Goal: Task Accomplishment & Management: Use online tool/utility

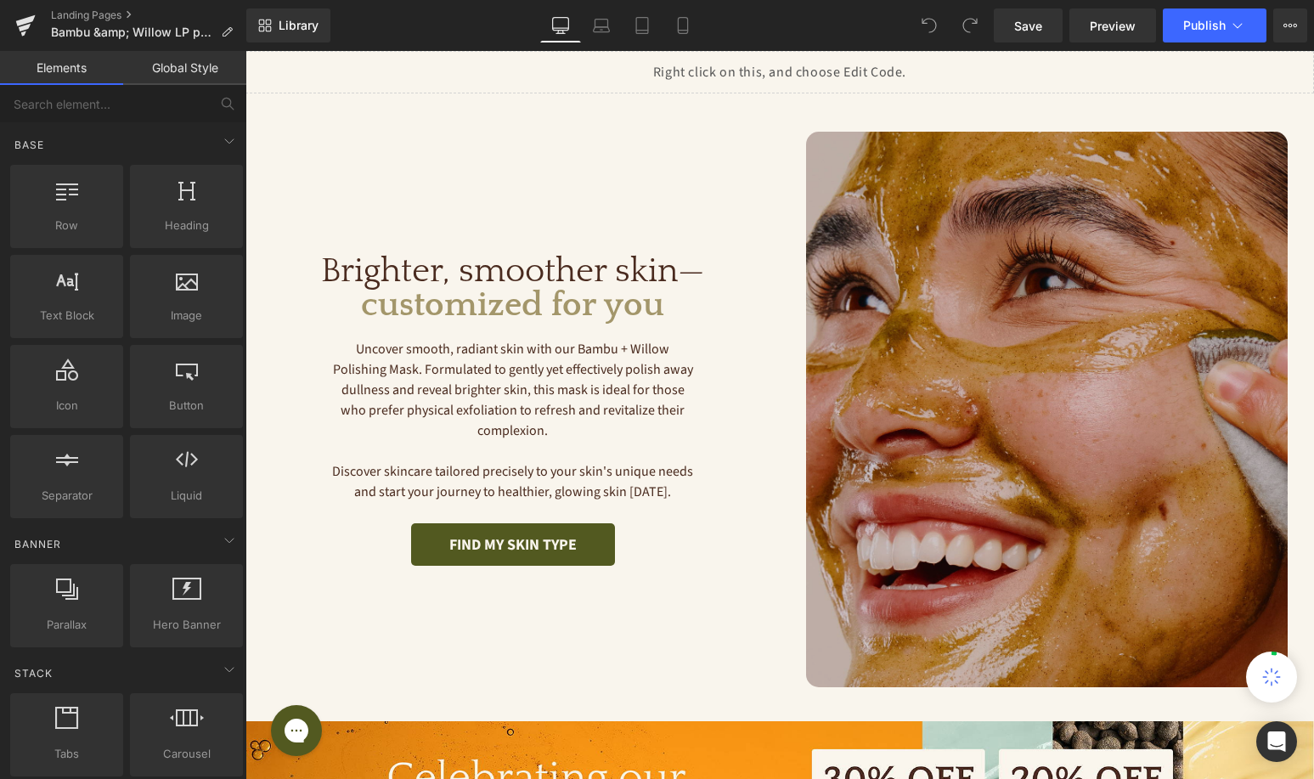
scroll to position [384, 0]
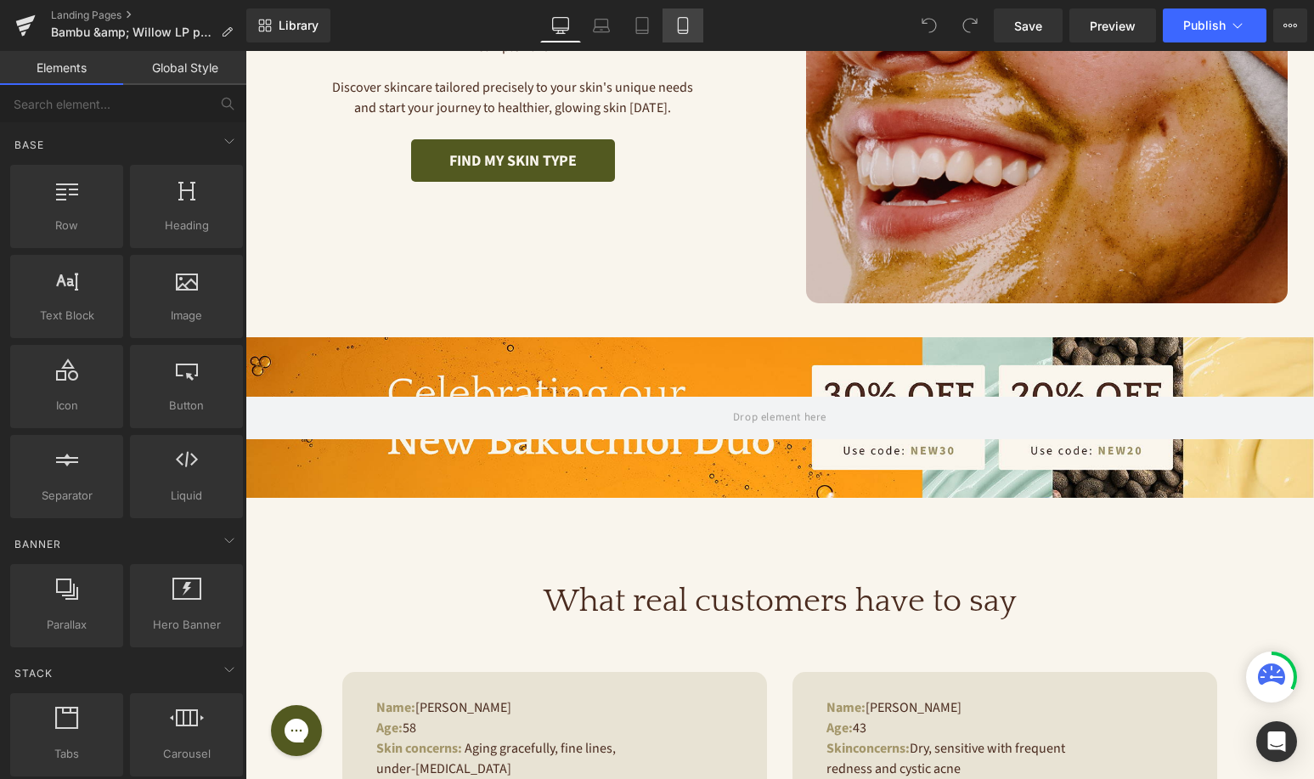
click at [697, 29] on link "Mobile" at bounding box center [683, 25] width 41 height 34
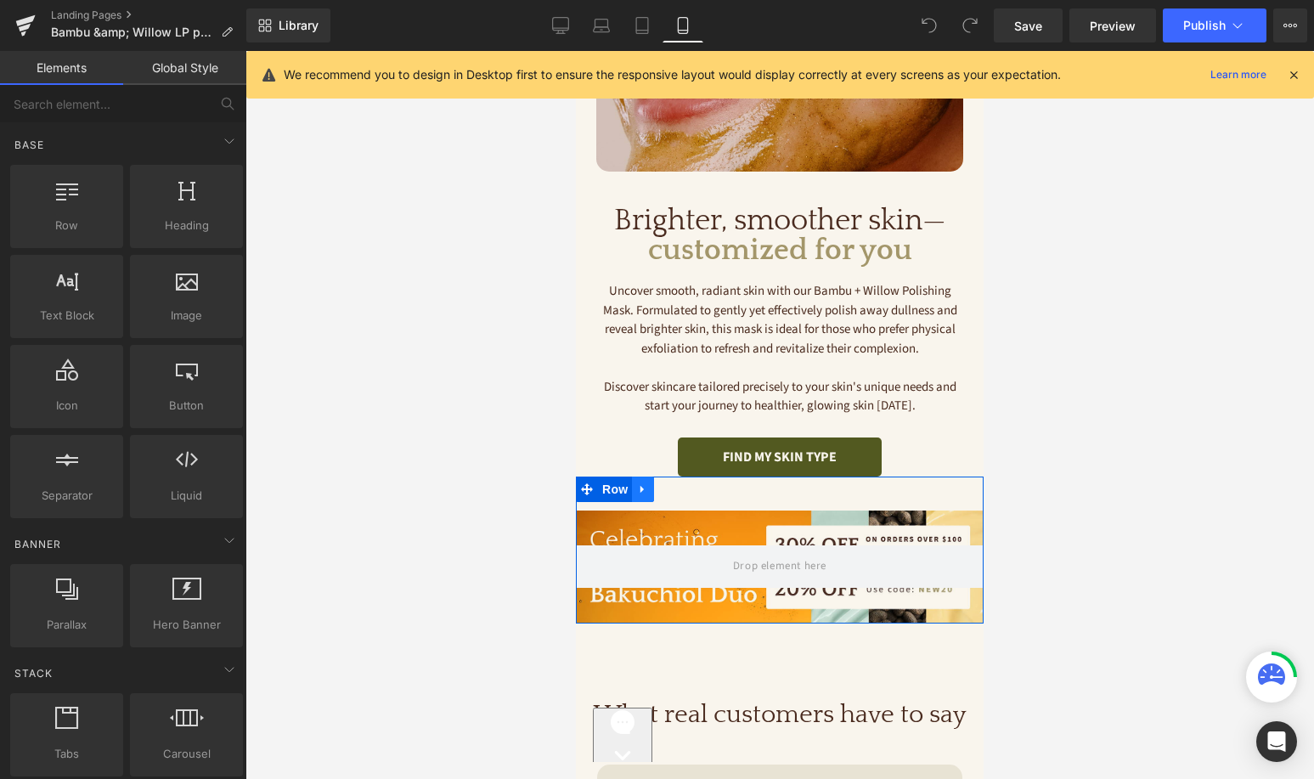
click at [645, 494] on icon at bounding box center [643, 488] width 12 height 13
click at [676, 494] on link at bounding box center [687, 489] width 22 height 25
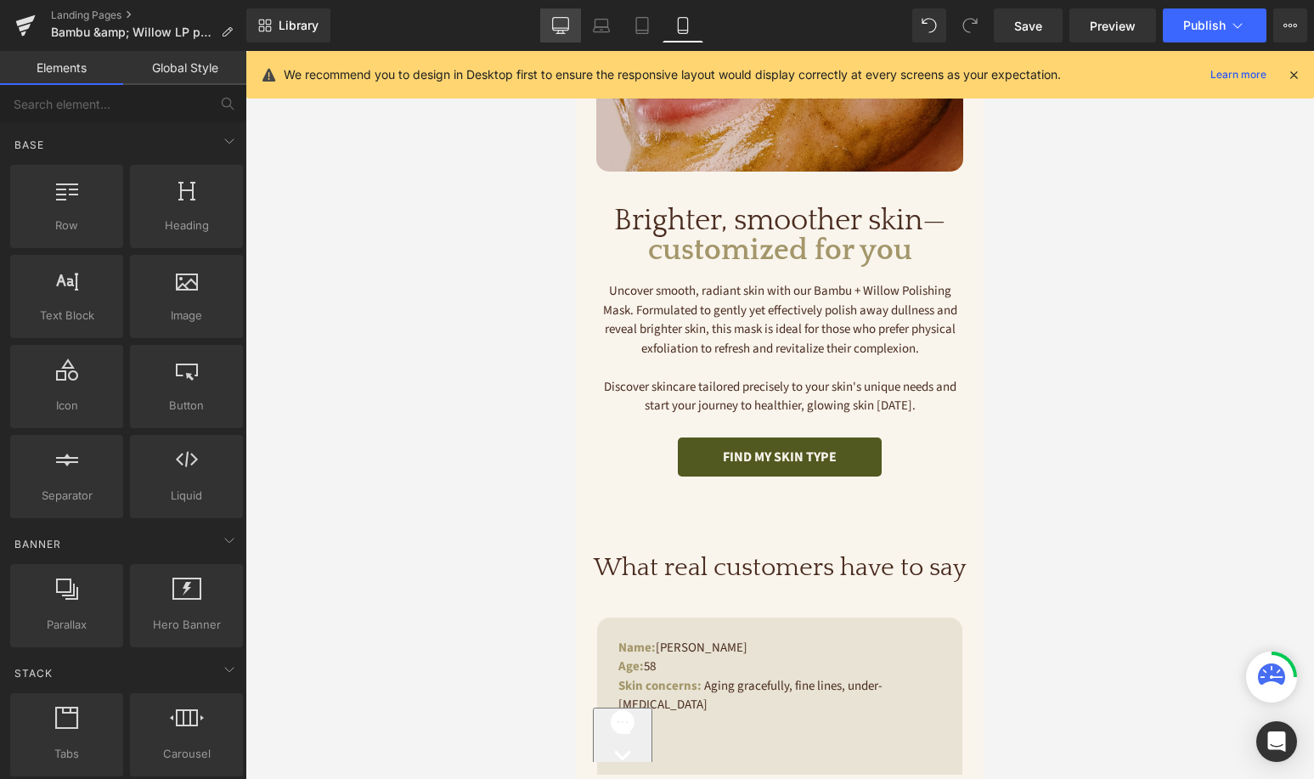
click at [564, 21] on icon at bounding box center [560, 25] width 17 height 17
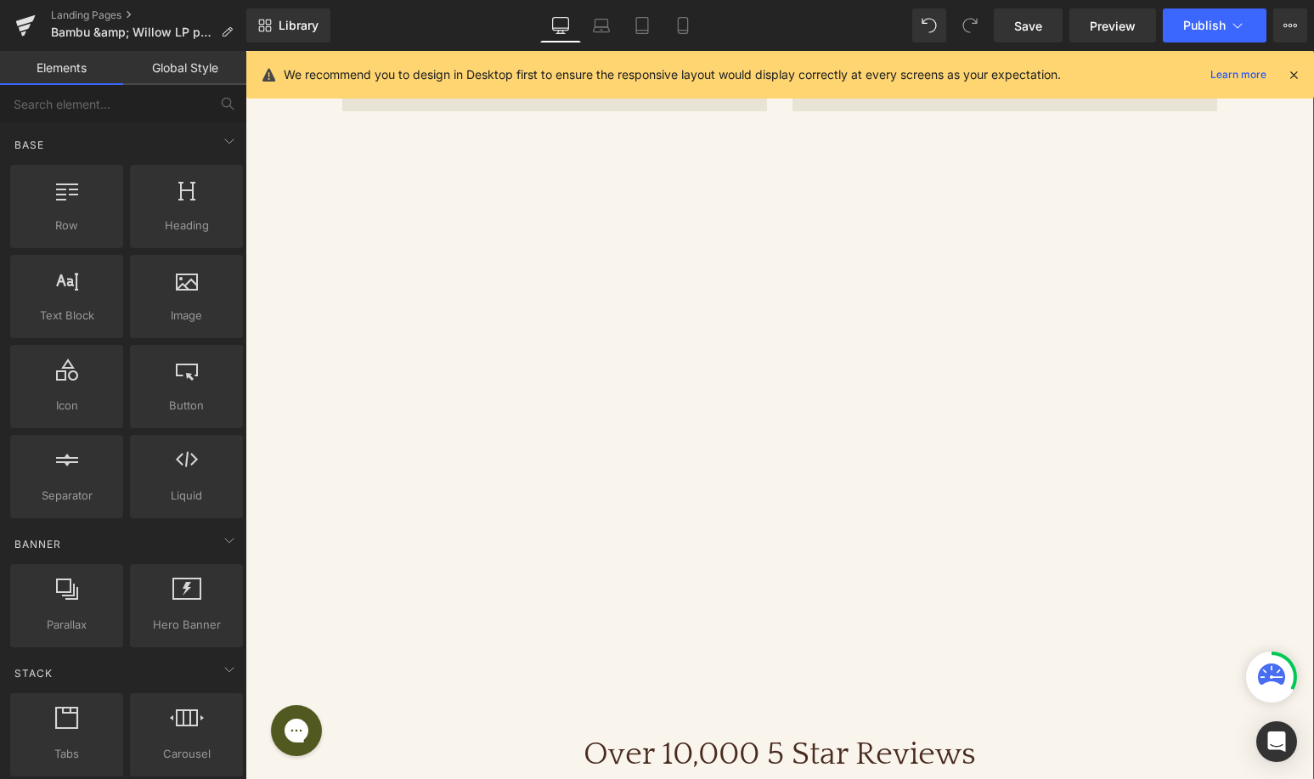
scroll to position [0, 0]
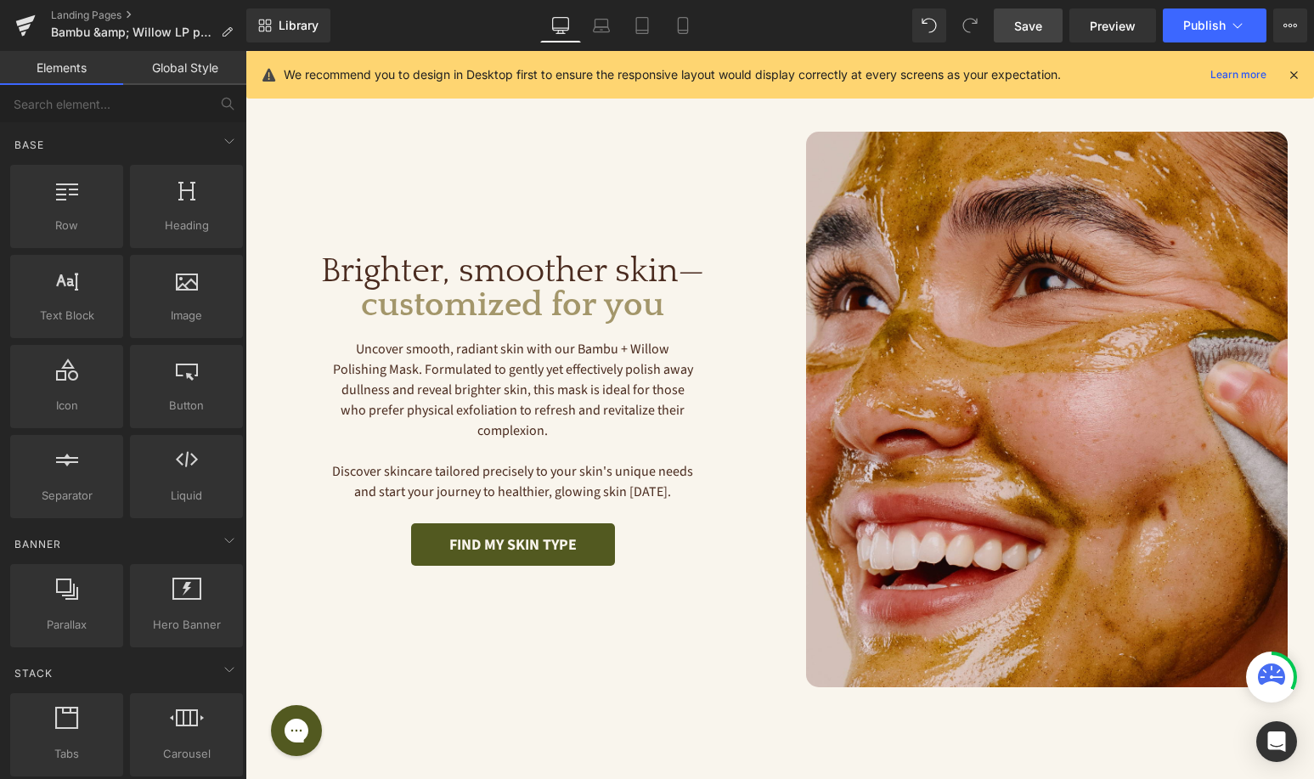
click at [1030, 29] on span "Save" at bounding box center [1028, 26] width 28 height 18
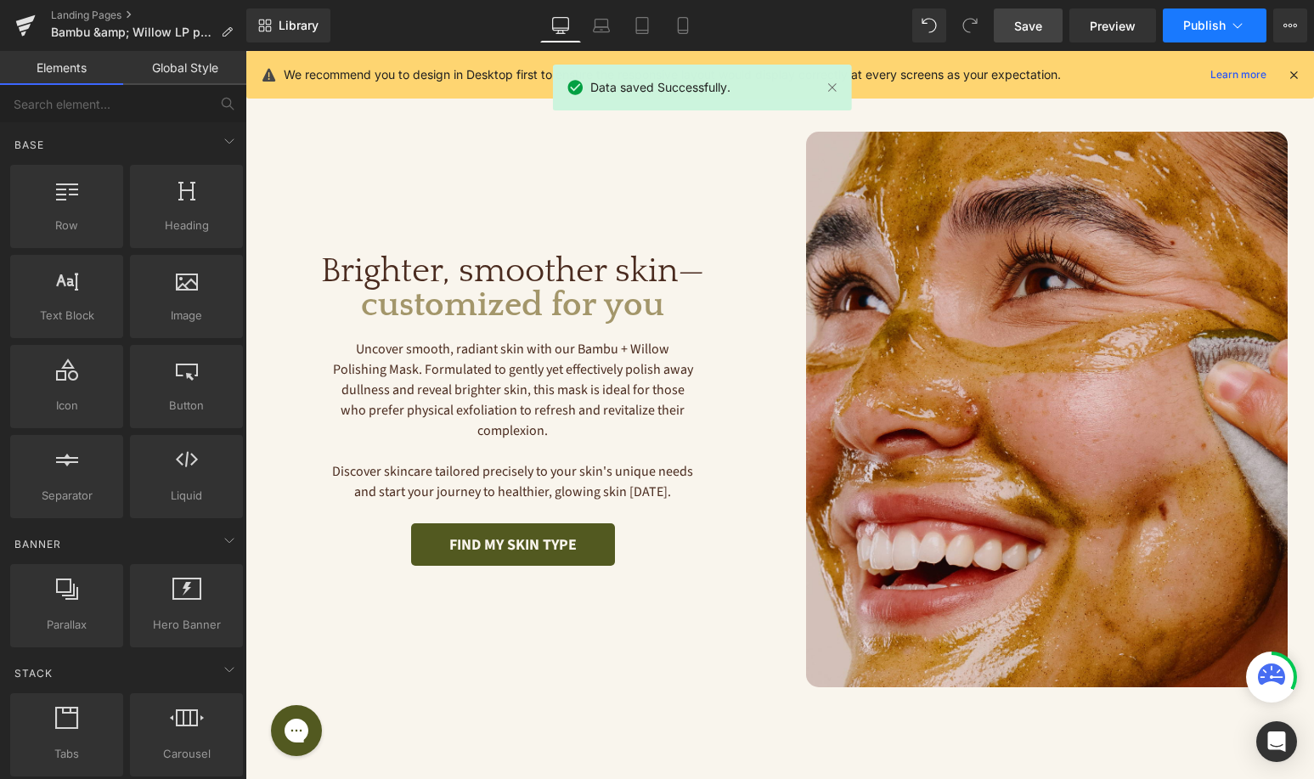
click at [1246, 19] on button "Publish" at bounding box center [1215, 25] width 104 height 34
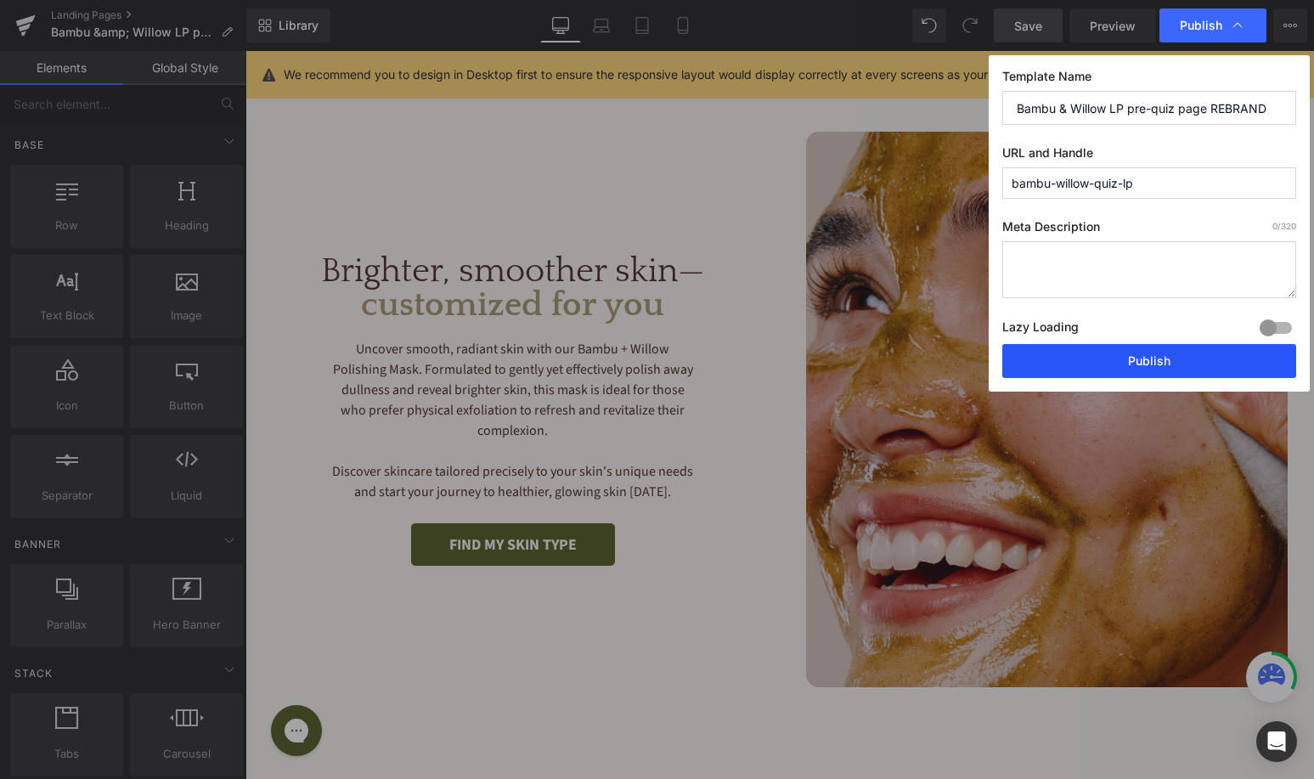
click at [1074, 354] on button "Publish" at bounding box center [1149, 361] width 294 height 34
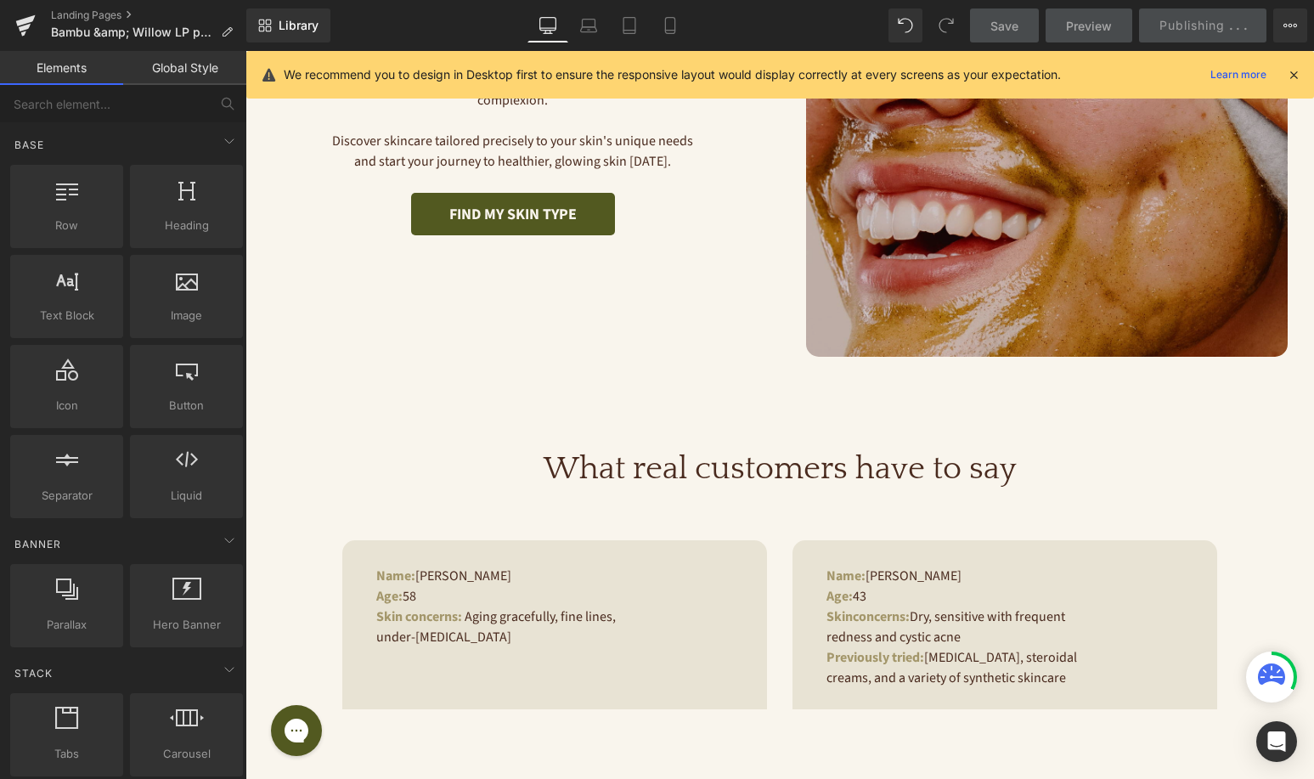
scroll to position [59, 0]
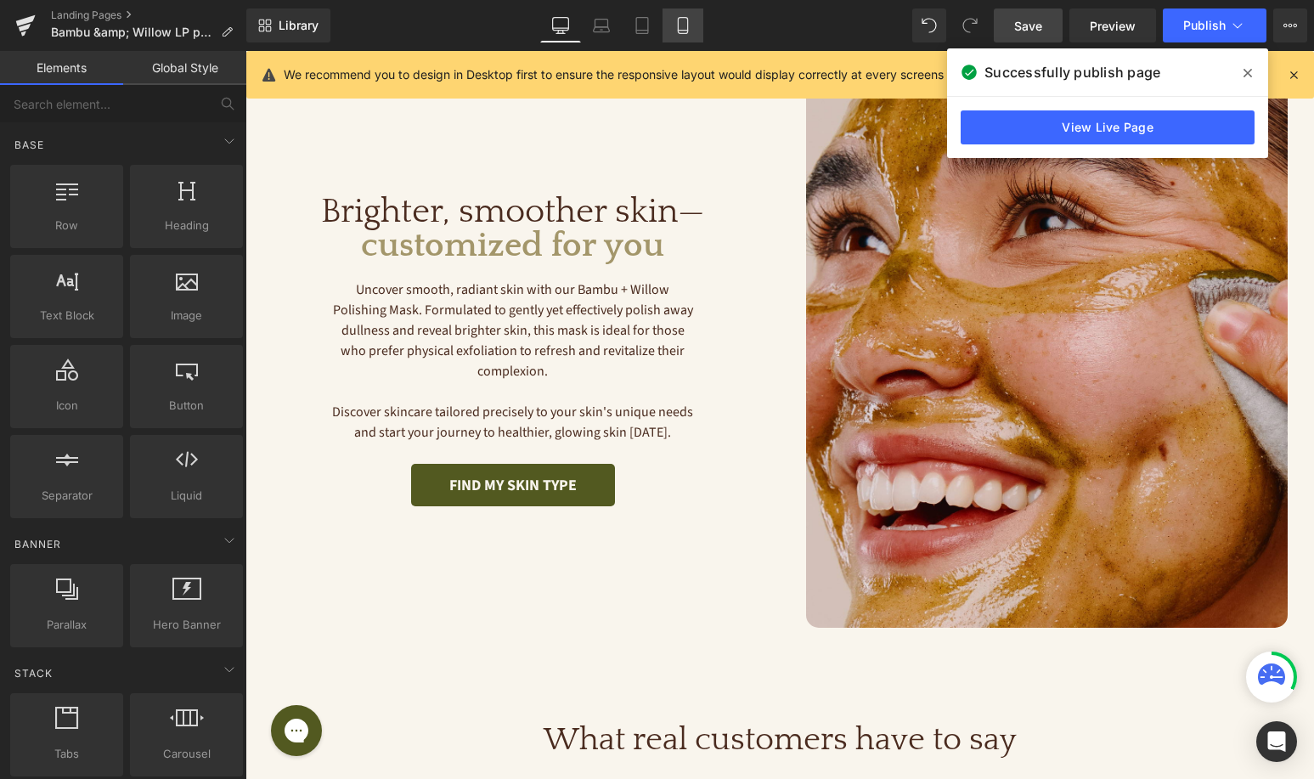
click at [683, 19] on icon at bounding box center [682, 25] width 17 height 17
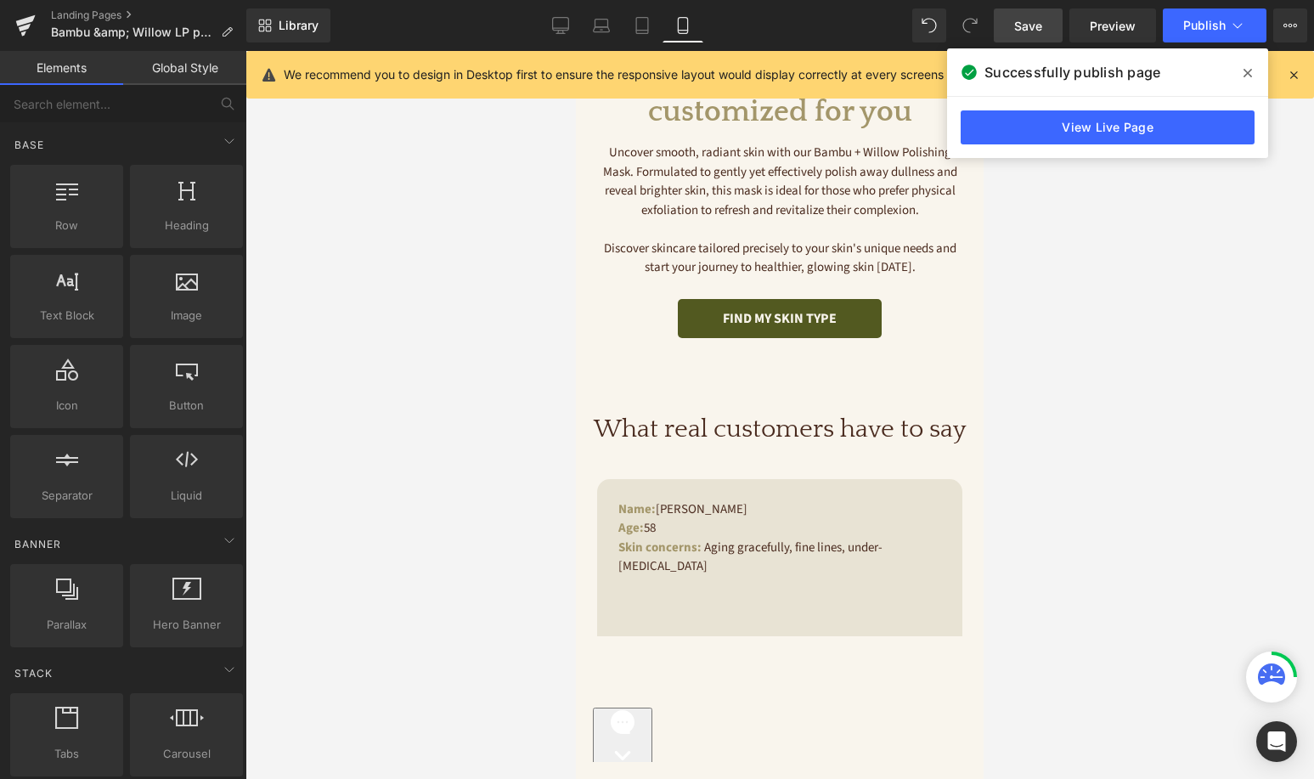
scroll to position [499, 0]
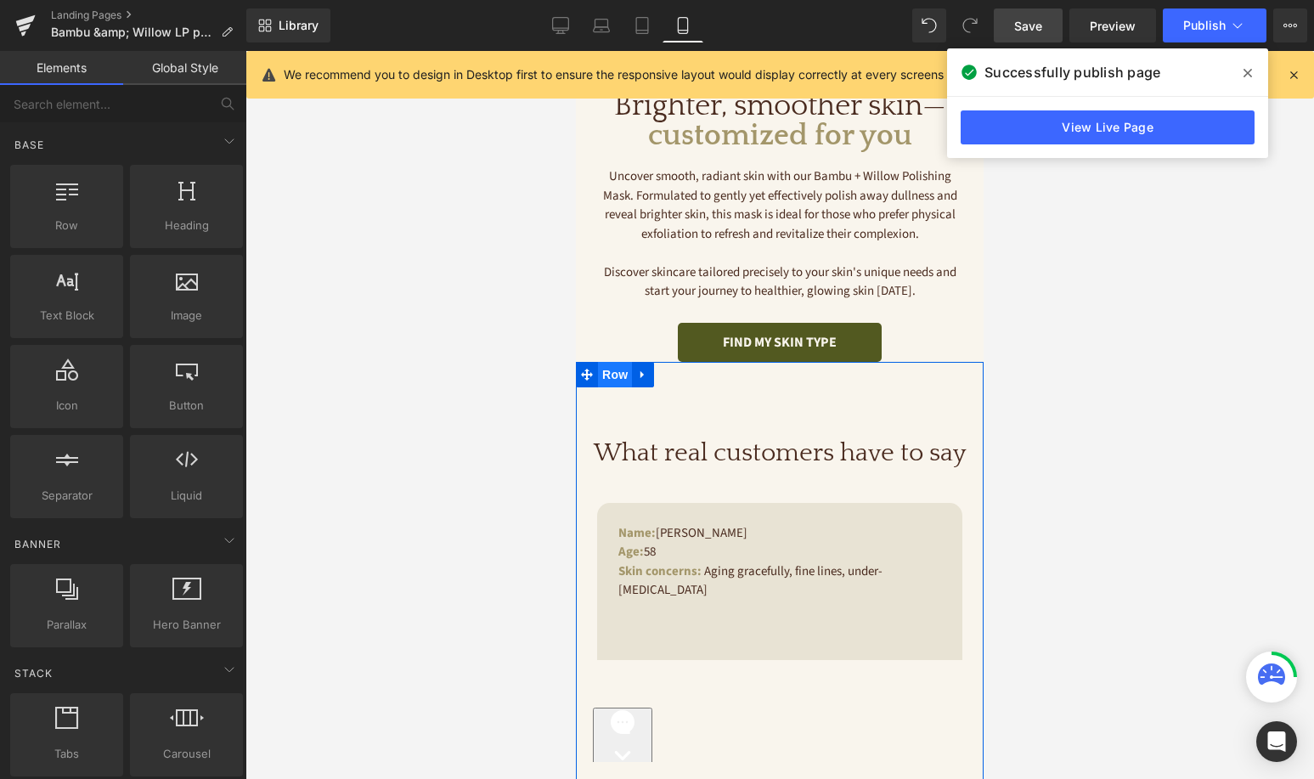
click at [621, 370] on span "Row" at bounding box center [615, 374] width 34 height 25
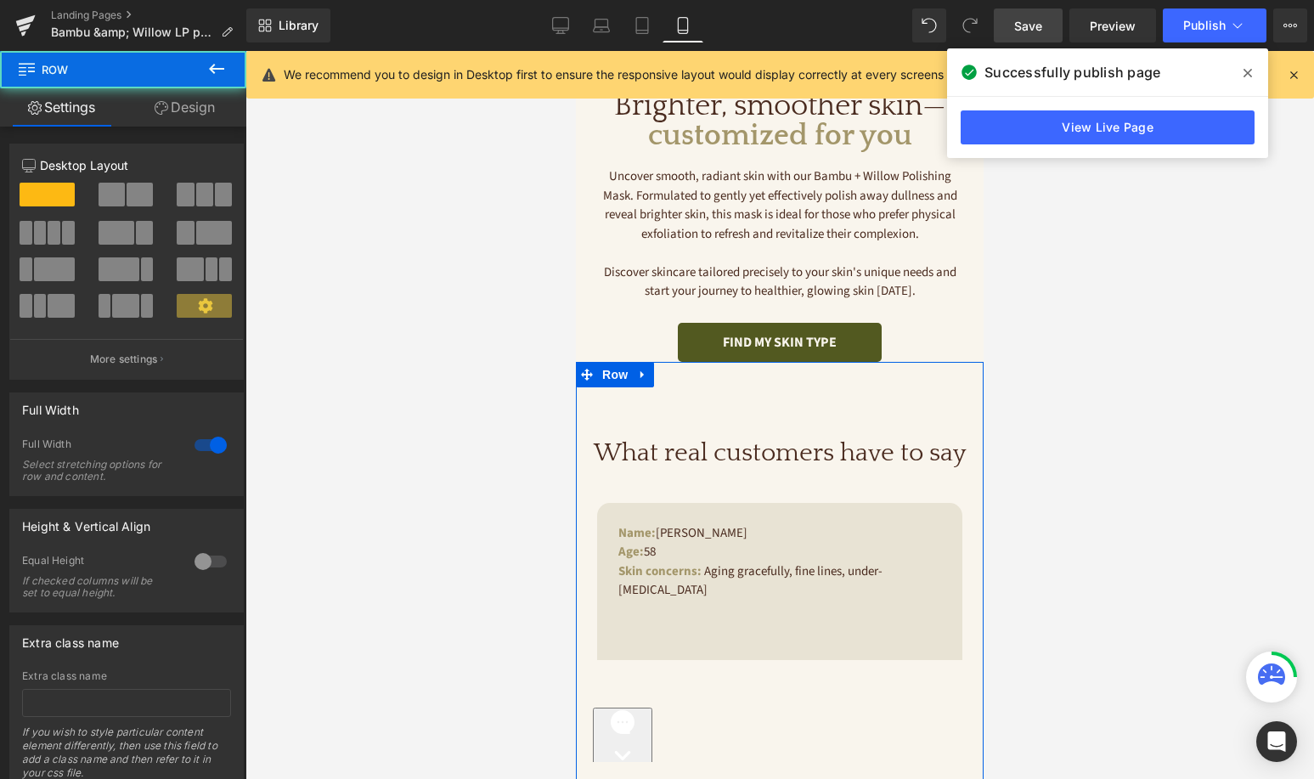
click at [174, 107] on link "Design" at bounding box center [184, 107] width 123 height 38
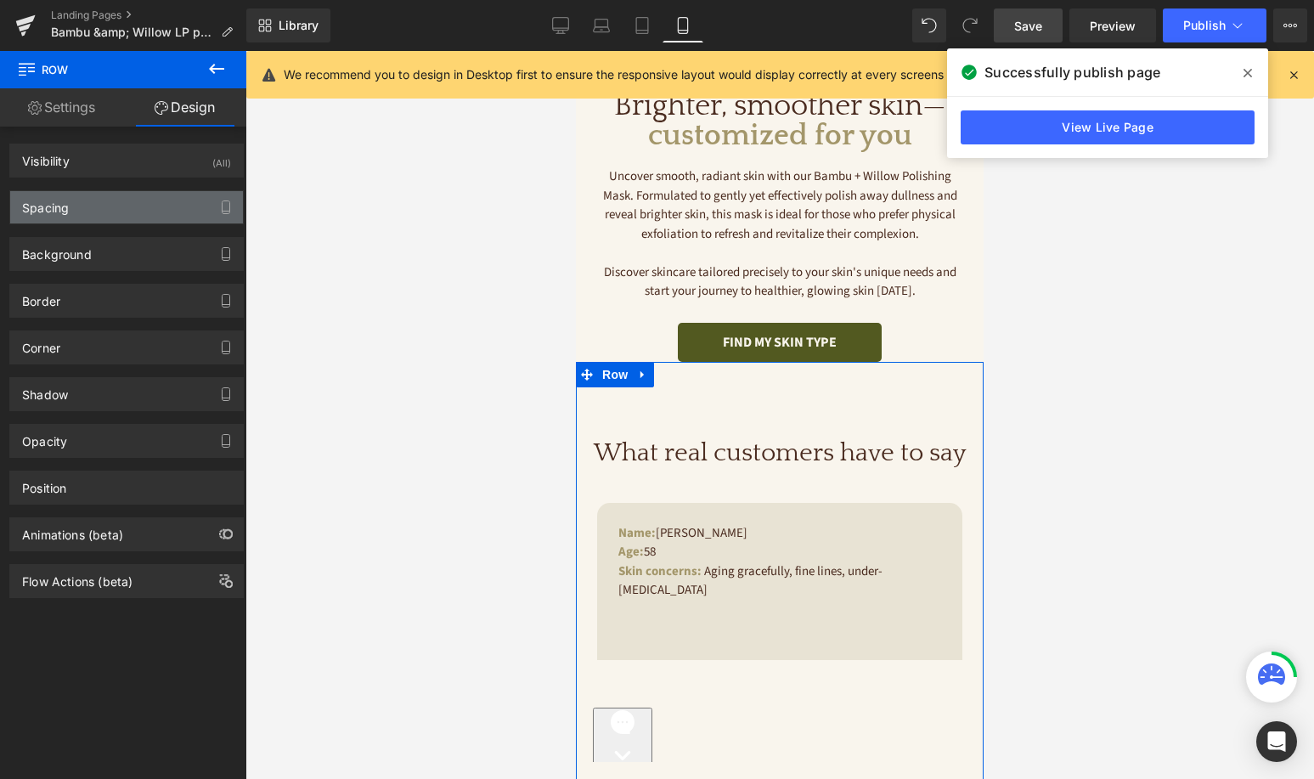
type input "0"
type input "30"
type input "0"
type input "100"
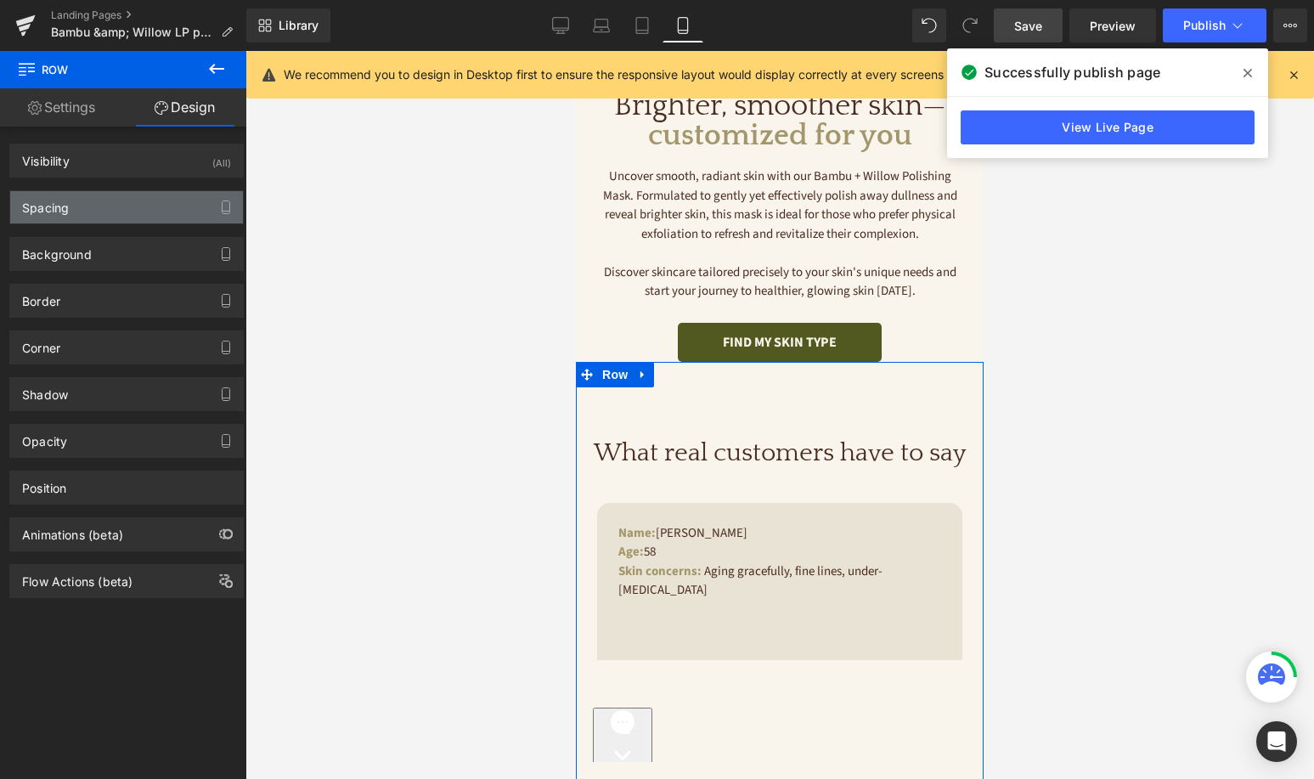
type input "0"
click at [69, 206] on div "Spacing" at bounding box center [126, 207] width 233 height 32
